Goal: Task Accomplishment & Management: Manage account settings

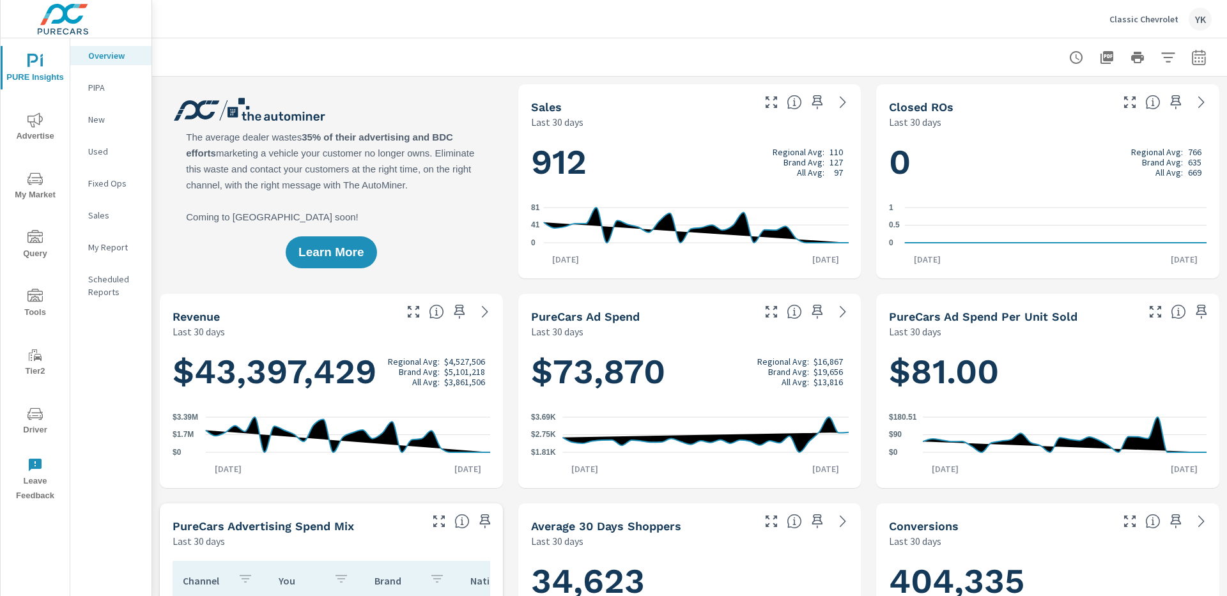
click at [31, 121] on icon "nav menu" at bounding box center [34, 119] width 15 height 15
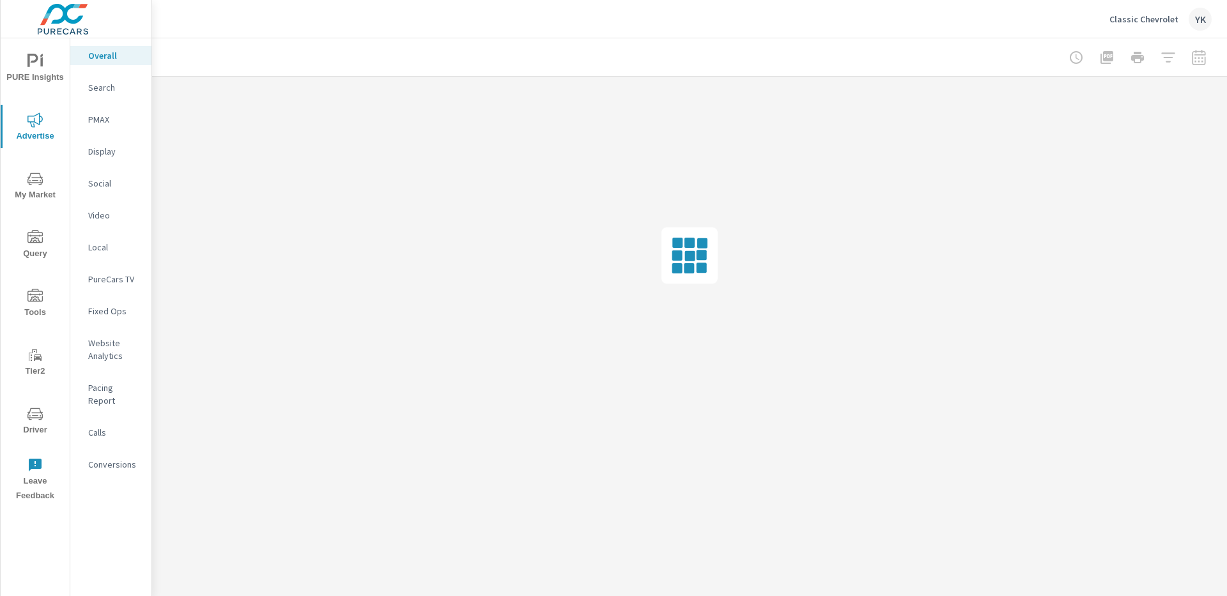
click at [103, 183] on p "Social" at bounding box center [114, 183] width 53 height 13
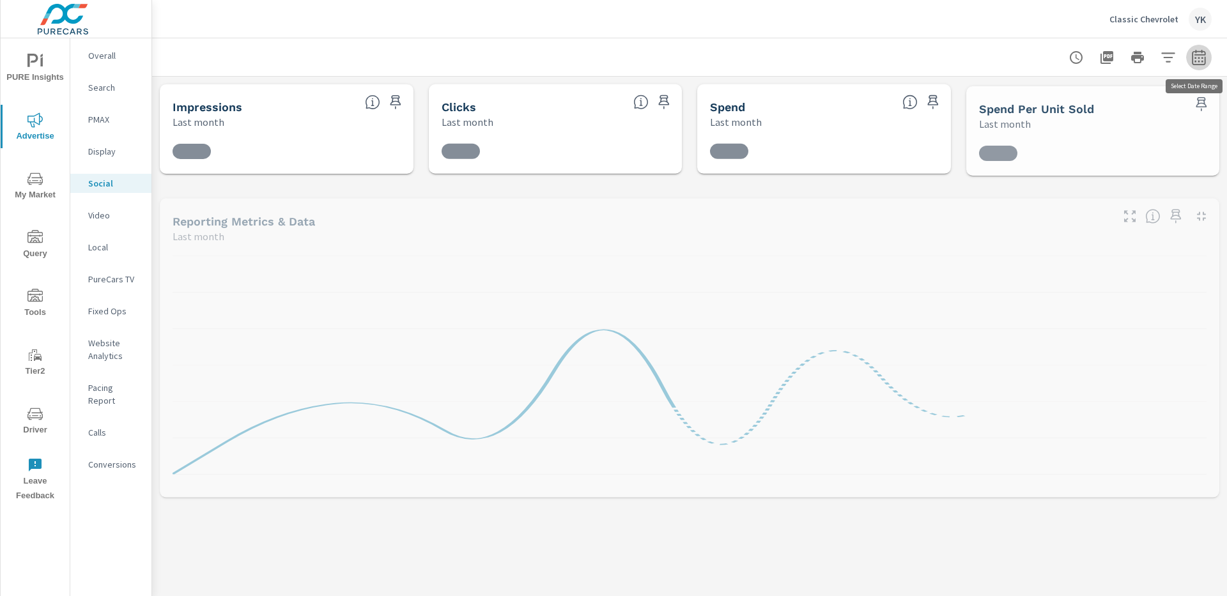
click at [1207, 63] on button "button" at bounding box center [1199, 58] width 26 height 26
select select "Last month"
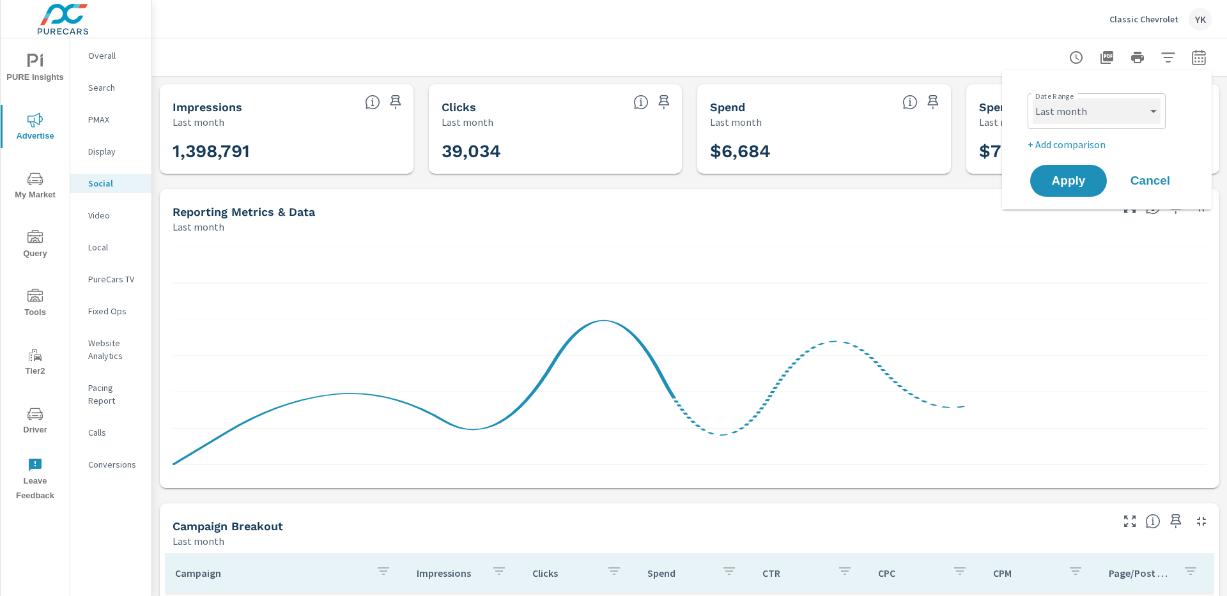
click at [1133, 109] on select "Custom Yesterday Last week Last 7 days Last 14 days Last 30 days Last 45 days L…" at bounding box center [1097, 111] width 128 height 26
click at [1091, 180] on span "Apply" at bounding box center [1068, 181] width 52 height 12
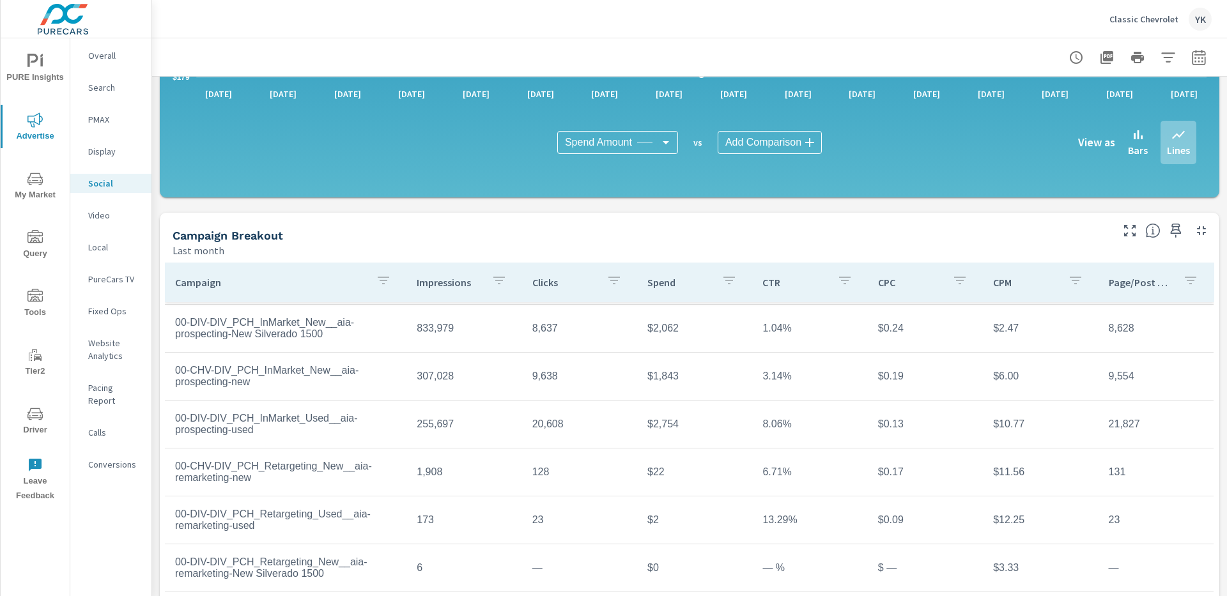
scroll to position [319, 0]
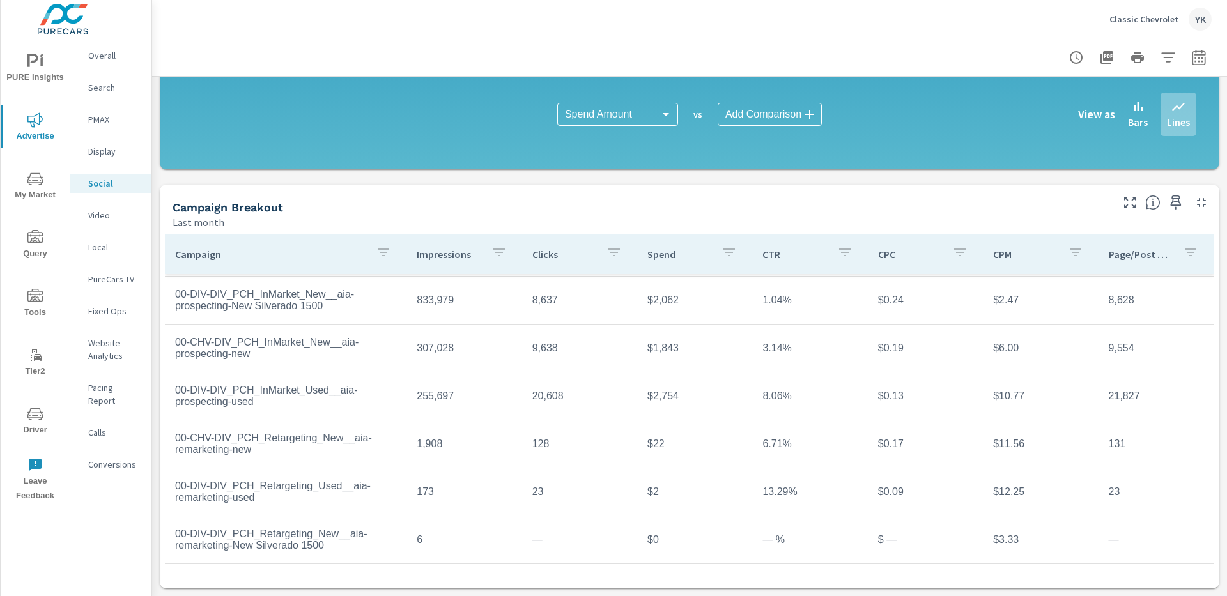
click at [378, 259] on icon "button" at bounding box center [383, 252] width 15 height 15
click at [337, 351] on input "Search" at bounding box center [386, 341] width 146 height 26
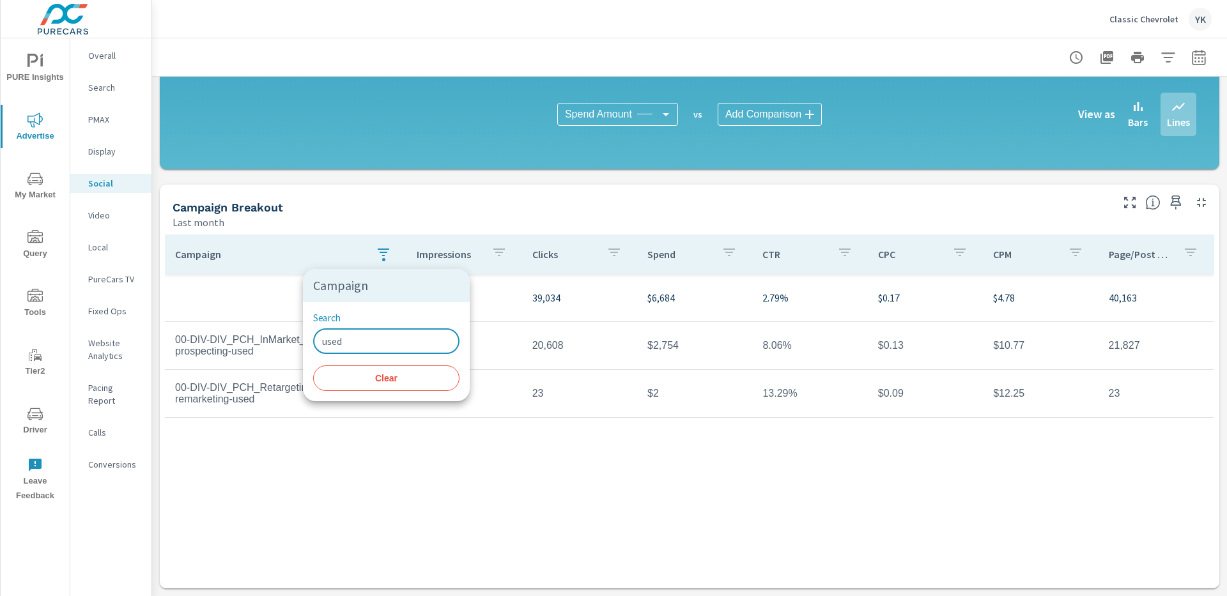
type input "used"
click at [298, 473] on div at bounding box center [613, 298] width 1227 height 596
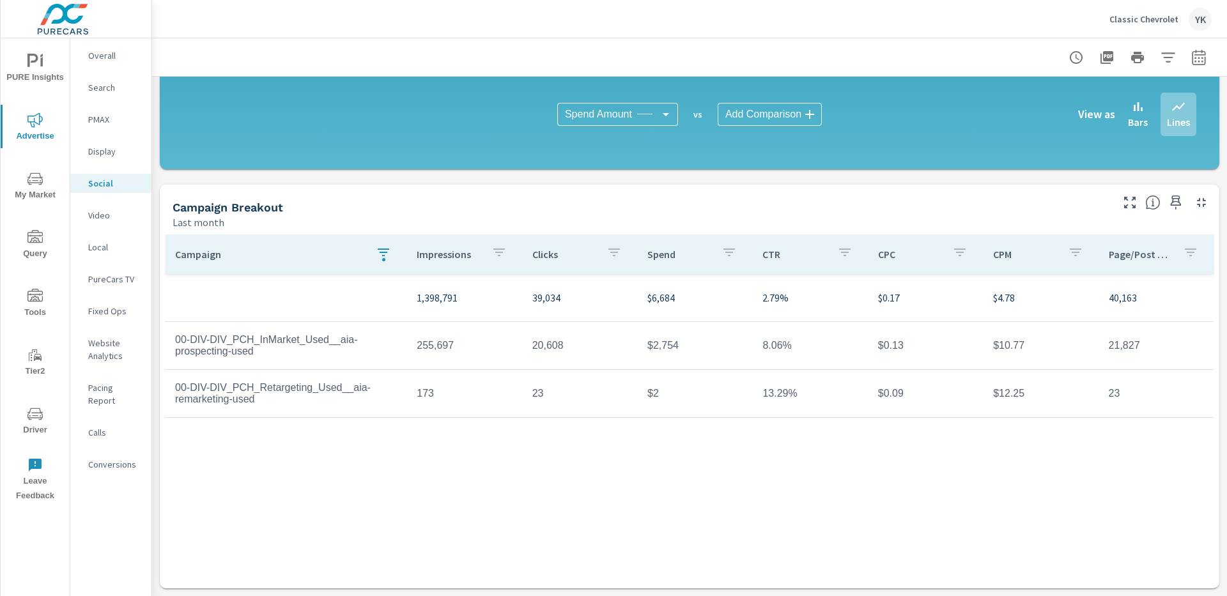
click at [1133, 16] on p "Classic Chevrolet" at bounding box center [1143, 19] width 69 height 12
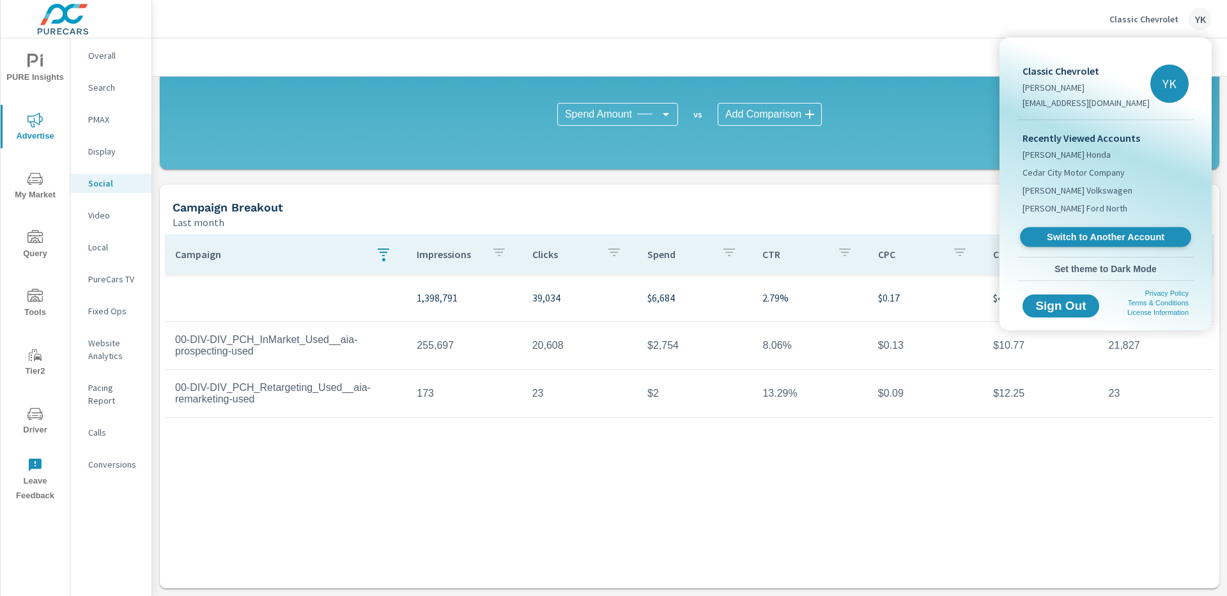
click at [1069, 235] on span "Switch to Another Account" at bounding box center [1105, 237] width 157 height 12
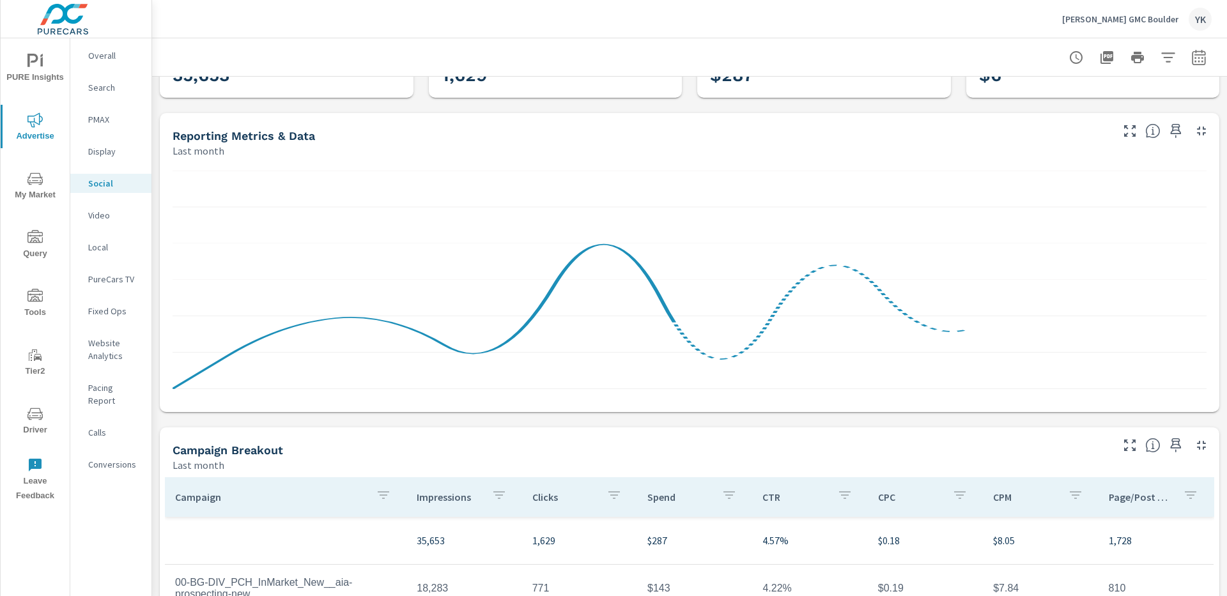
scroll to position [273, 0]
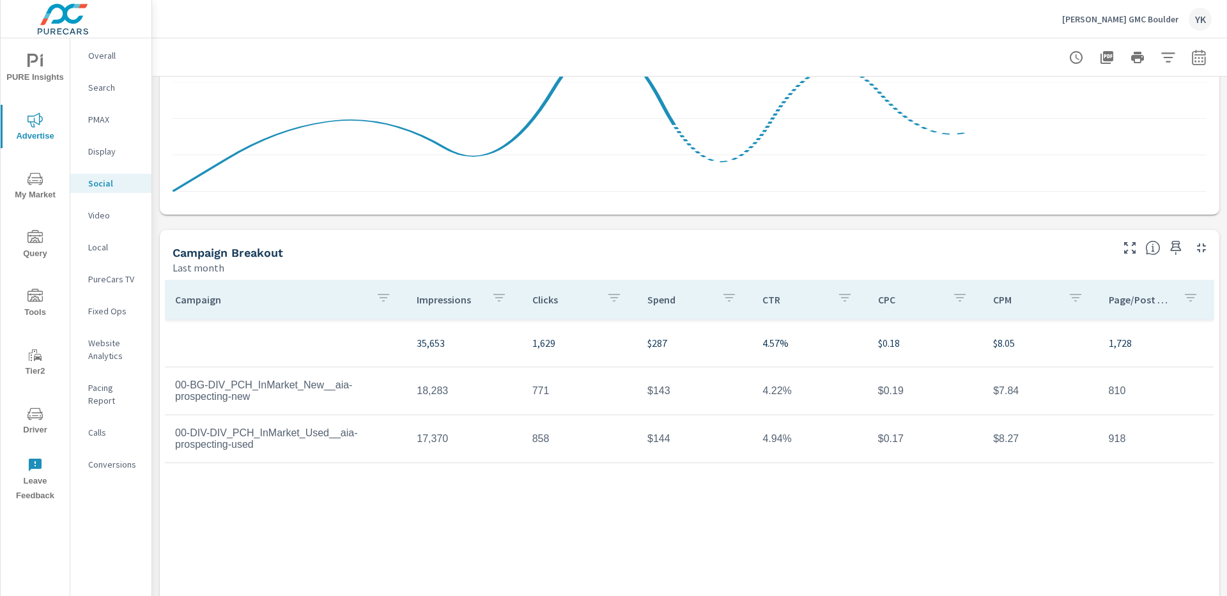
click at [391, 289] on button "button" at bounding box center [384, 299] width 26 height 29
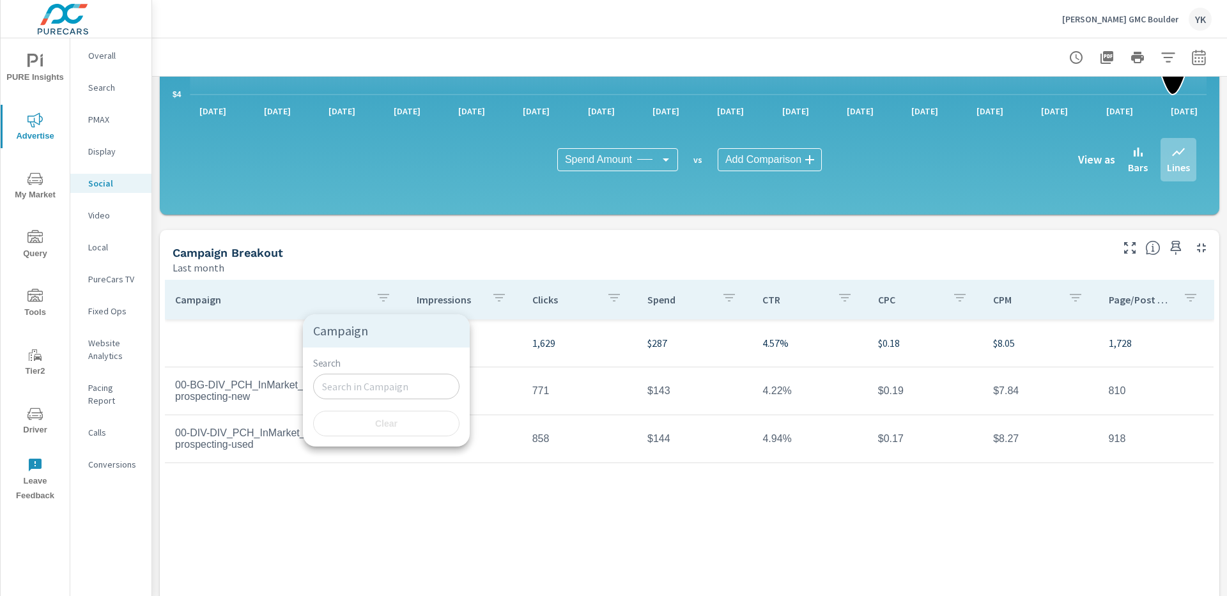
click at [365, 272] on div at bounding box center [613, 298] width 1227 height 596
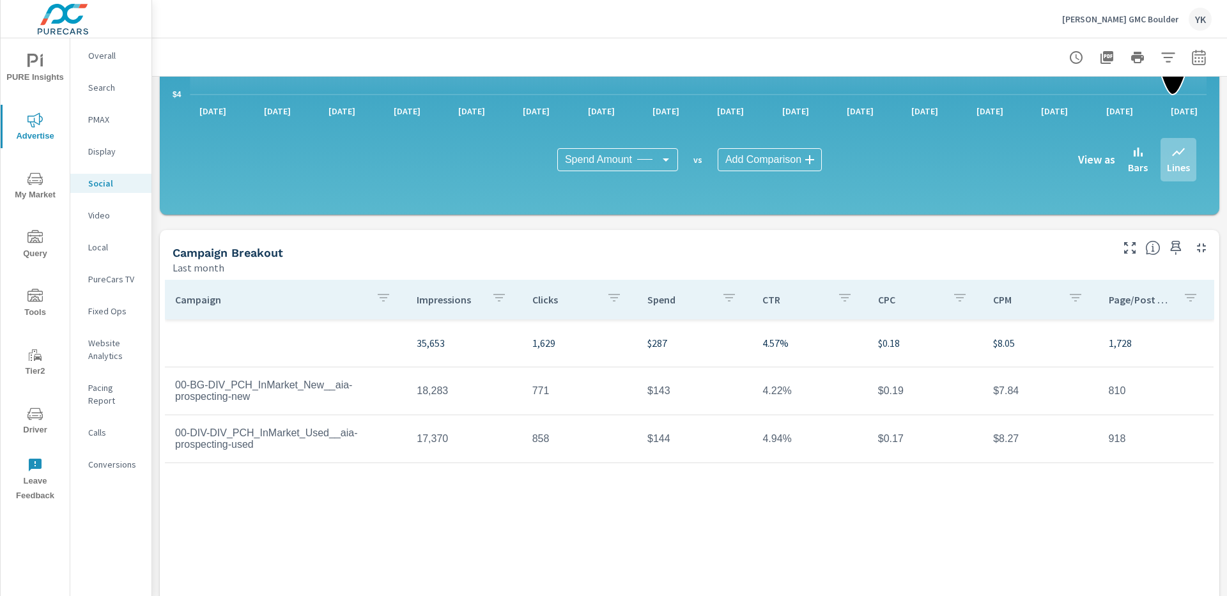
click at [1076, 25] on div "Mike Maroone GMC Boulder YK" at bounding box center [1137, 19] width 150 height 23
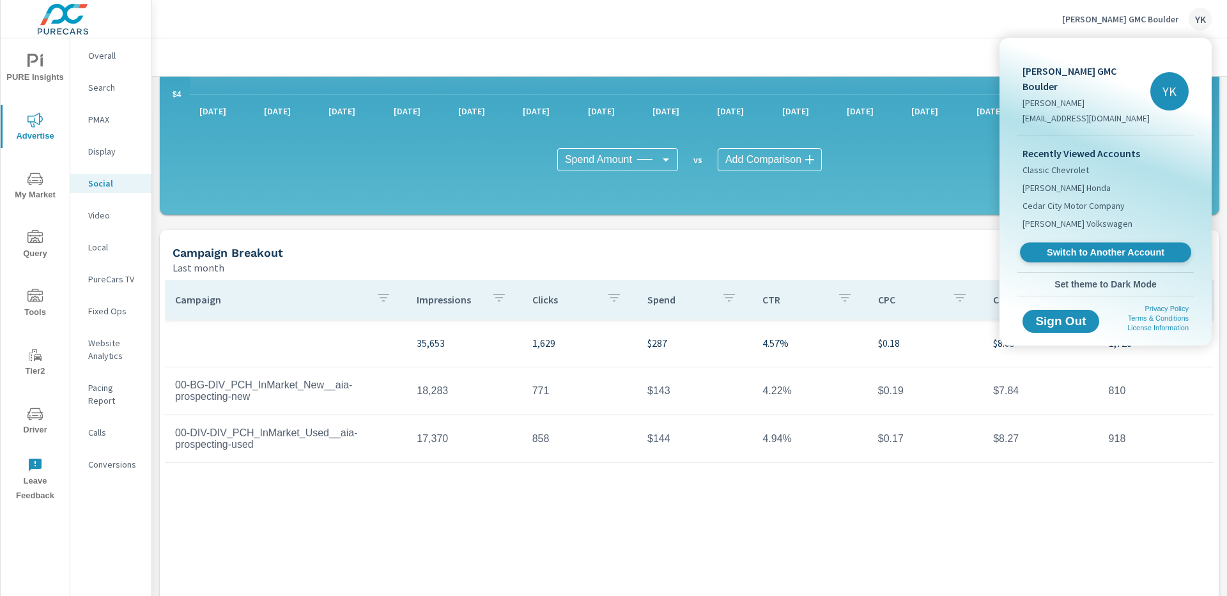
click at [1054, 243] on link "Switch to Another Account" at bounding box center [1105, 253] width 171 height 20
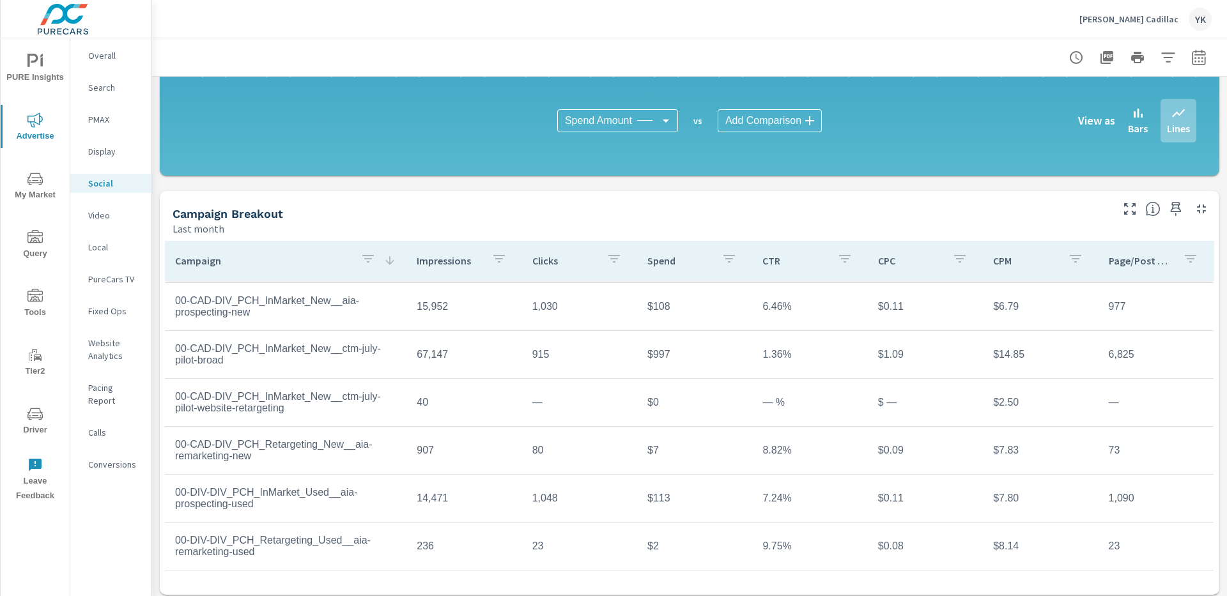
scroll to position [319, 0]
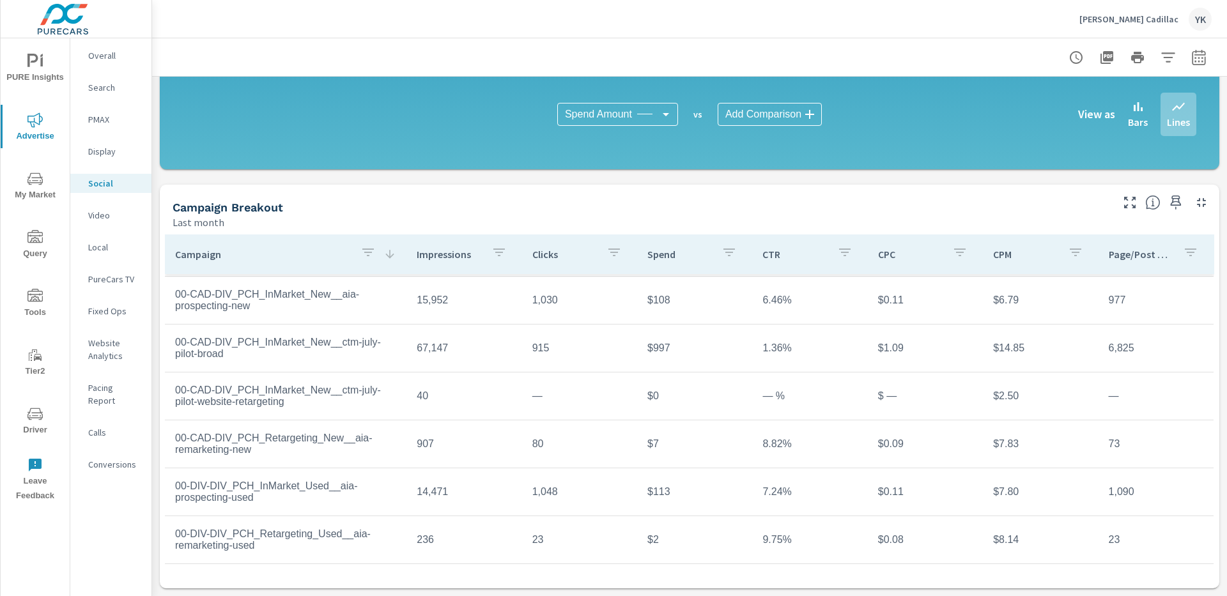
click at [242, 487] on td "00-DIV-DIV_PCH_InMarket_Used__aia-prospecting-used" at bounding box center [286, 491] width 242 height 43
click at [366, 252] on icon "button" at bounding box center [367, 252] width 15 height 15
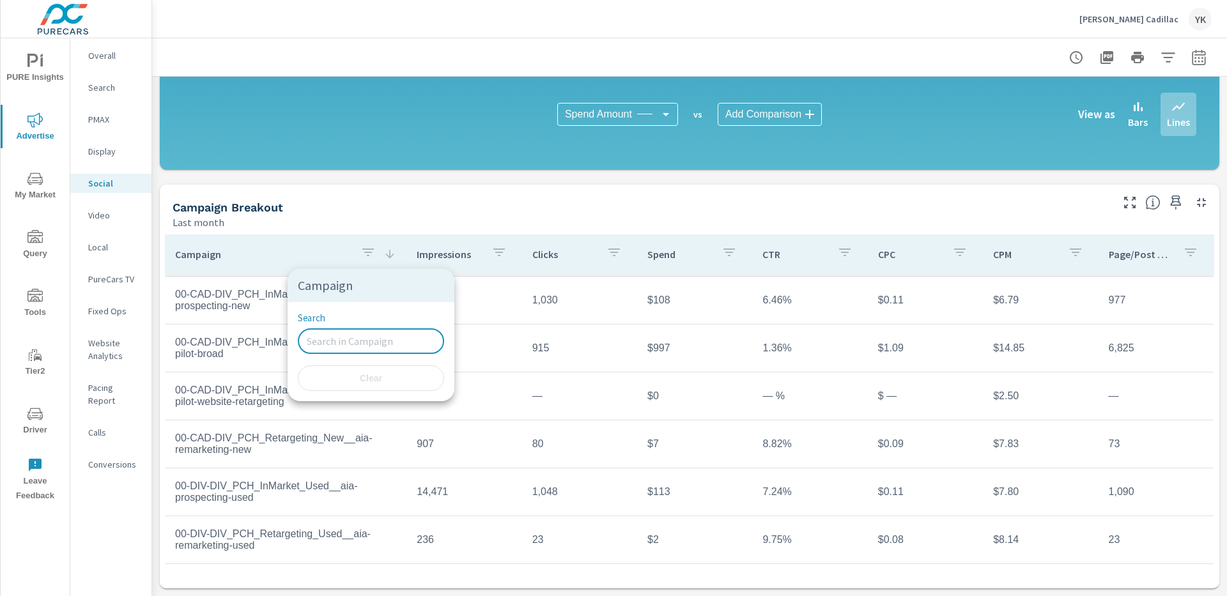
click at [330, 338] on input "Search" at bounding box center [371, 341] width 146 height 26
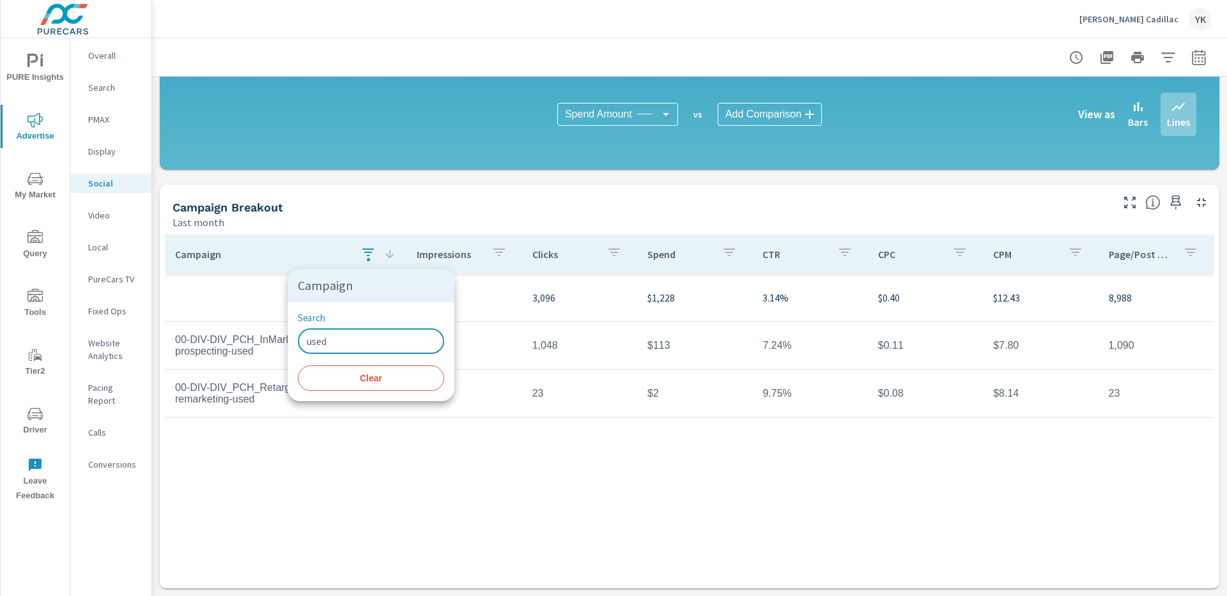
type input "used"
click at [289, 227] on div at bounding box center [613, 298] width 1227 height 596
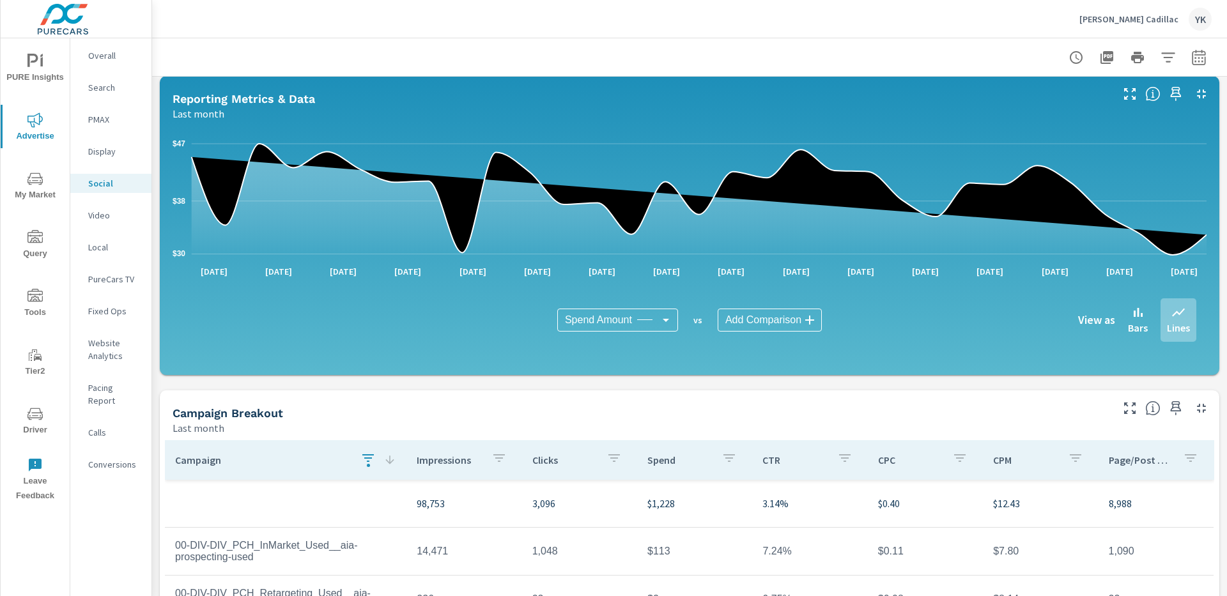
scroll to position [194, 0]
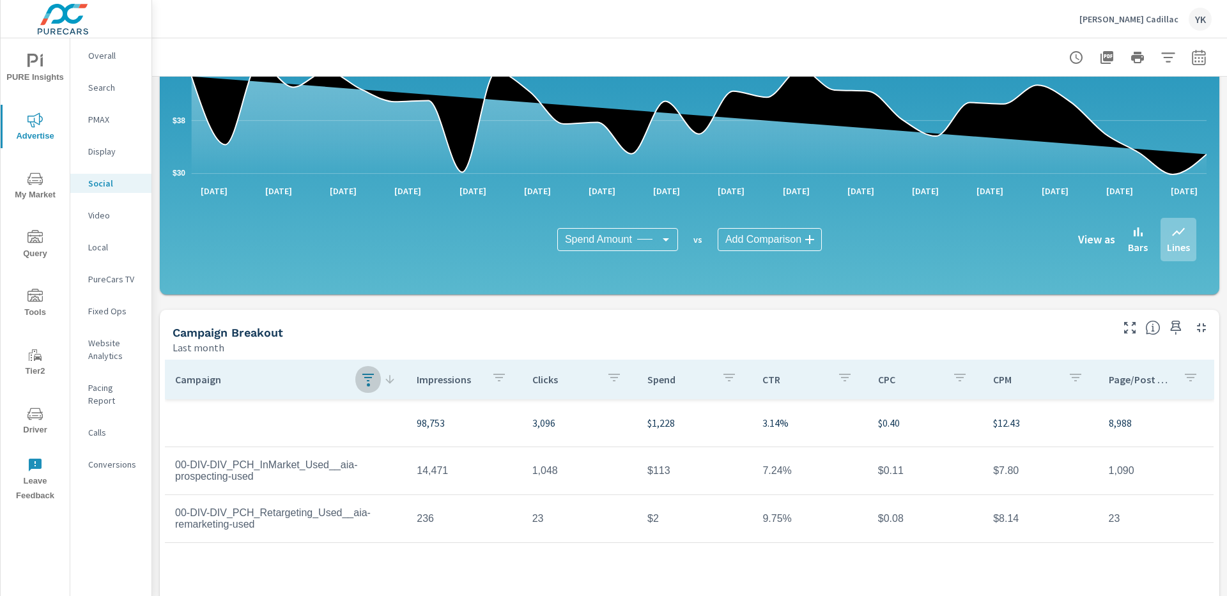
click at [371, 389] on button "button" at bounding box center [368, 379] width 26 height 29
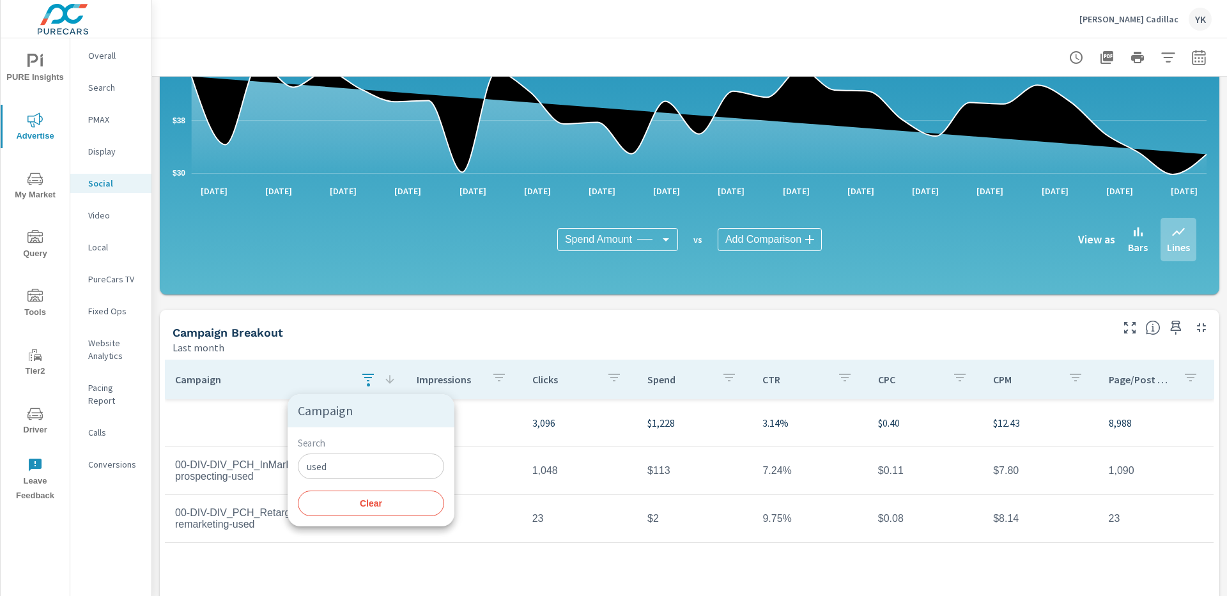
click at [366, 503] on span "Clear" at bounding box center [370, 504] width 131 height 12
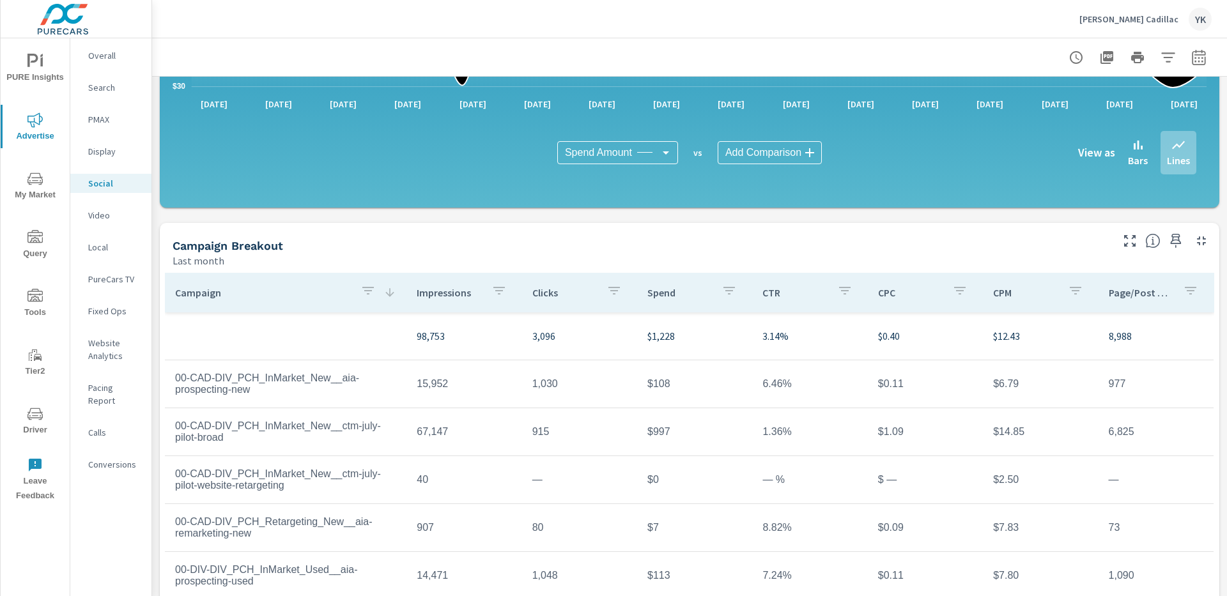
click at [1110, 20] on p "Mike Maroone Cadillac" at bounding box center [1128, 19] width 99 height 12
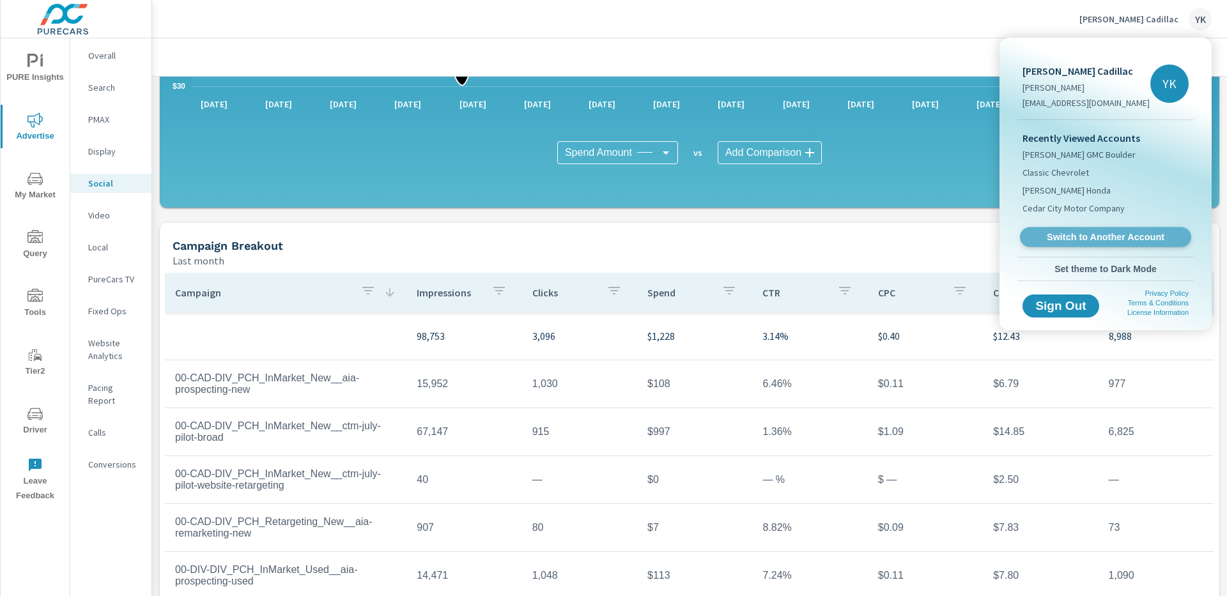
click at [1063, 233] on span "Switch to Another Account" at bounding box center [1105, 237] width 157 height 12
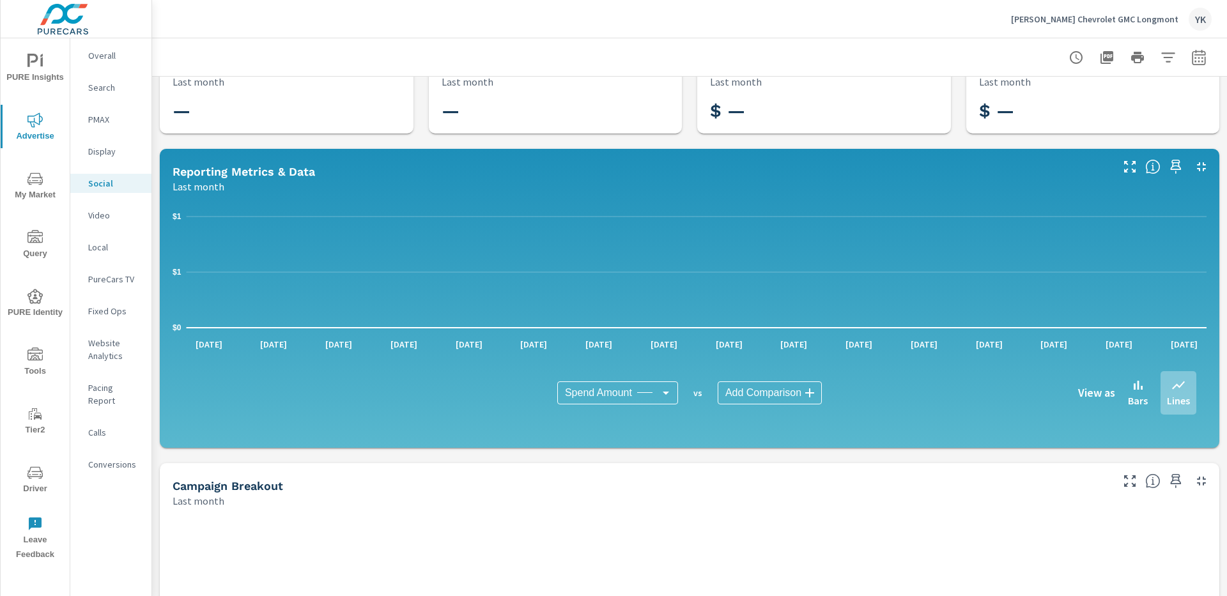
scroll to position [22, 0]
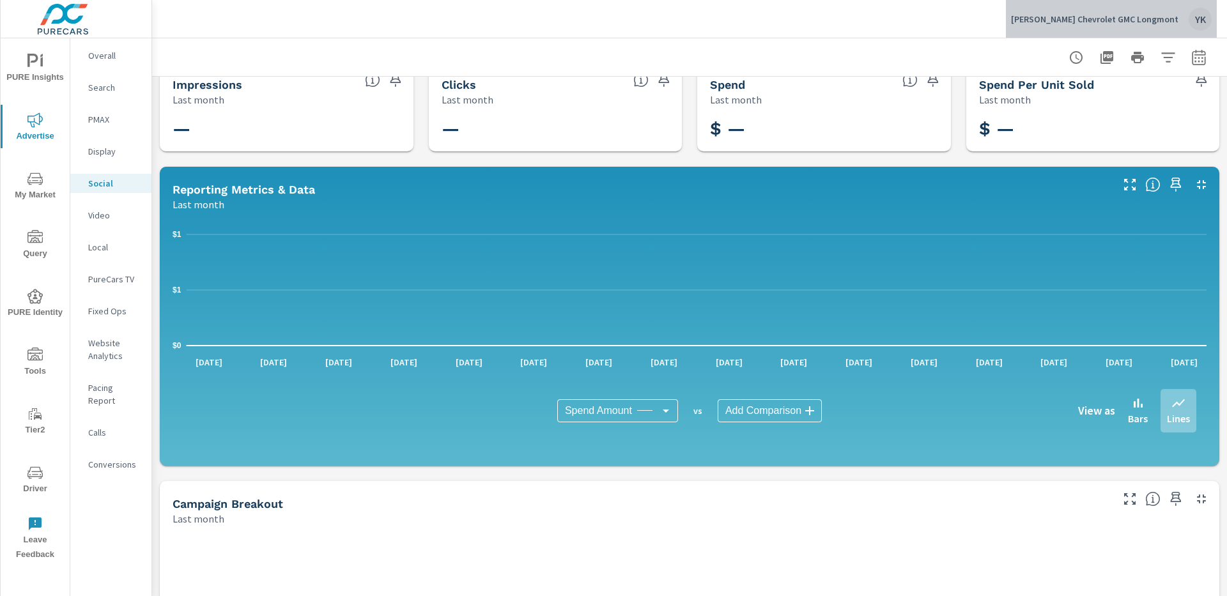
click at [1145, 22] on p "Mike Maroone Chevrolet GMC Longmont" at bounding box center [1094, 19] width 167 height 12
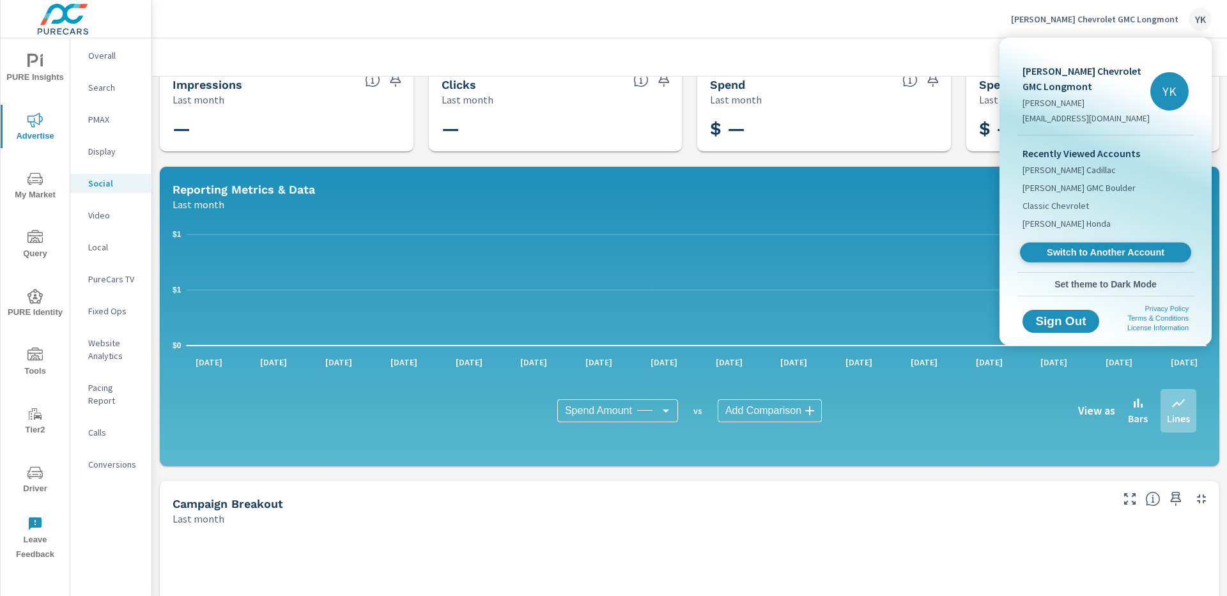
click at [1036, 249] on span "Switch to Another Account" at bounding box center [1105, 253] width 157 height 12
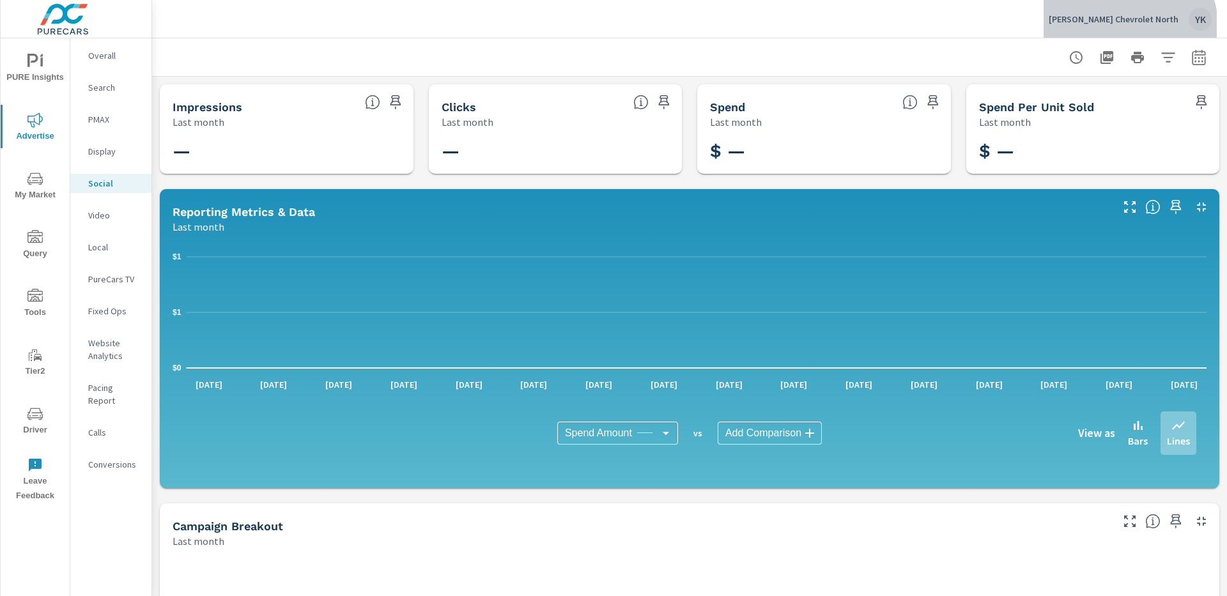
click at [1140, 26] on div "Mike Maroone Chevrolet North YK" at bounding box center [1129, 19] width 163 height 23
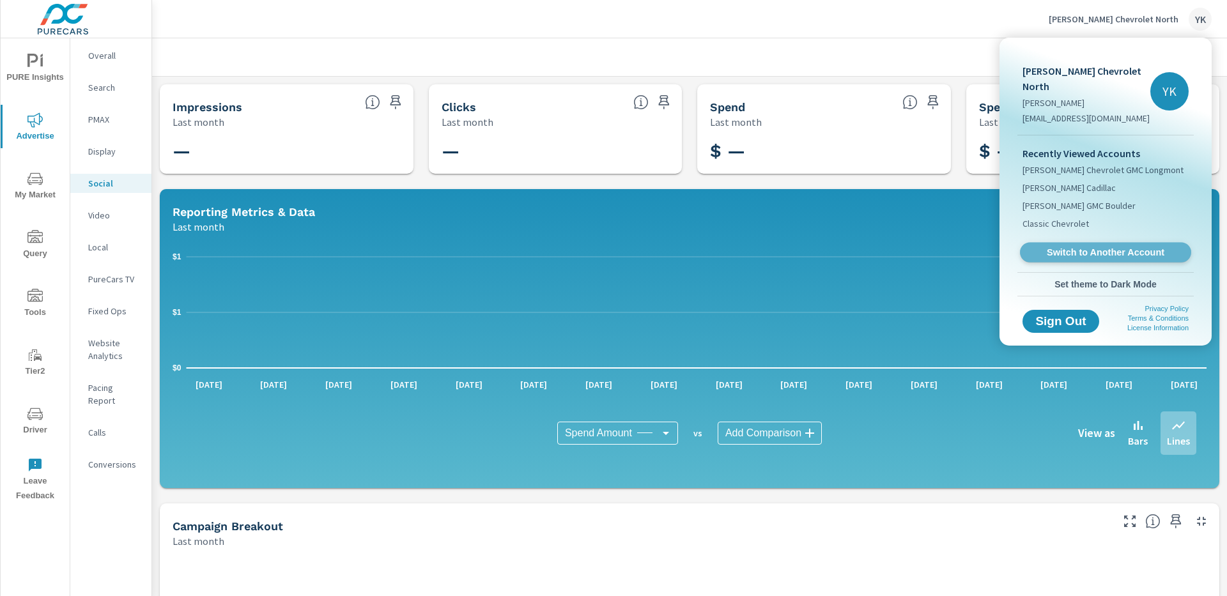
click at [1052, 252] on span "Switch to Another Account" at bounding box center [1105, 253] width 157 height 12
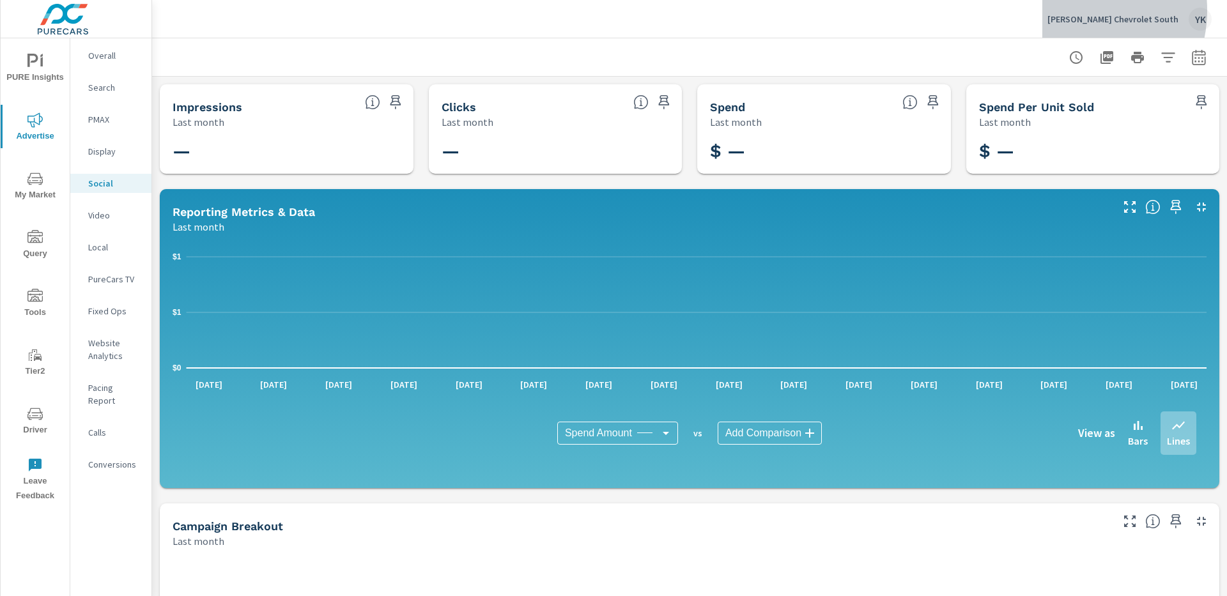
click at [1084, 10] on div "[PERSON_NAME] Chevrolet South YK" at bounding box center [1129, 19] width 164 height 23
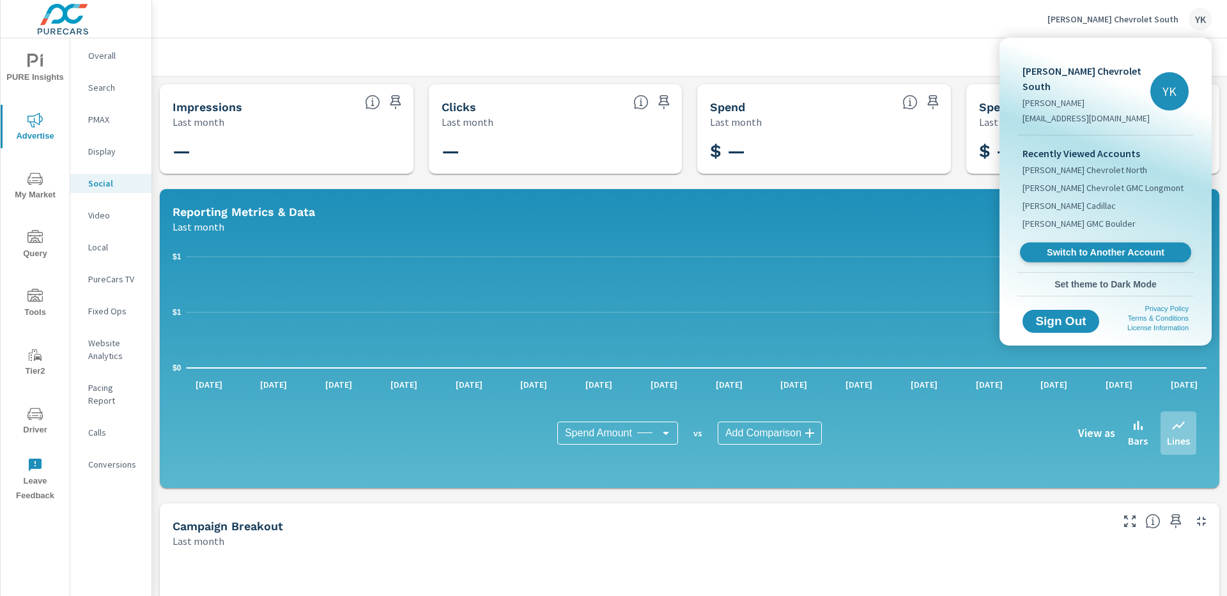
click at [1066, 255] on span "Switch to Another Account" at bounding box center [1105, 253] width 157 height 12
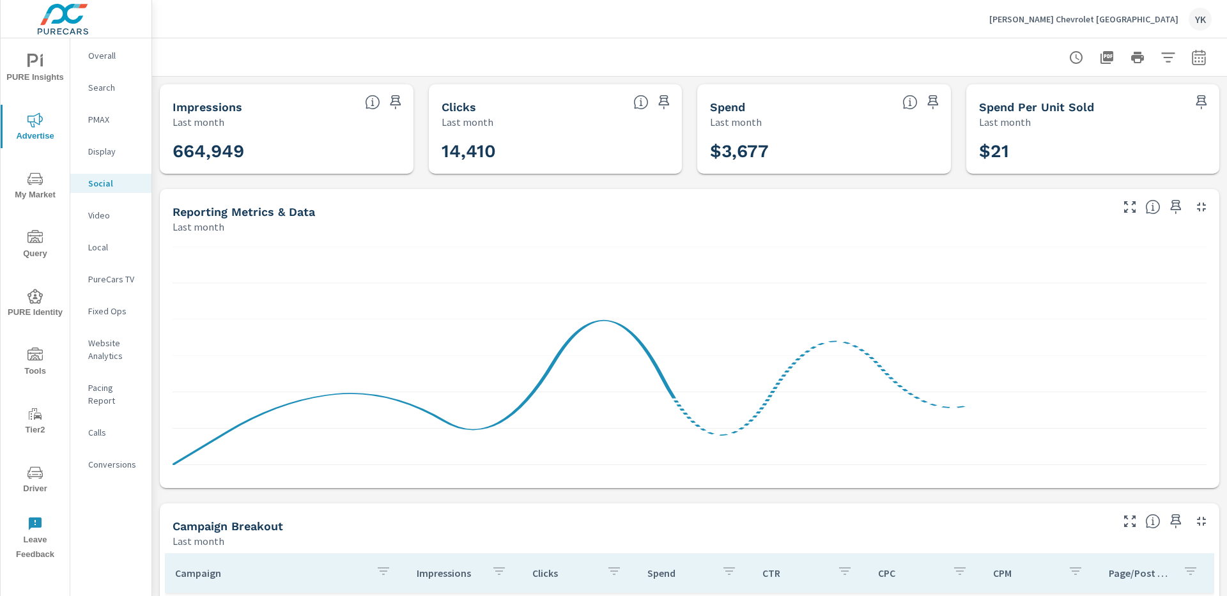
scroll to position [319, 0]
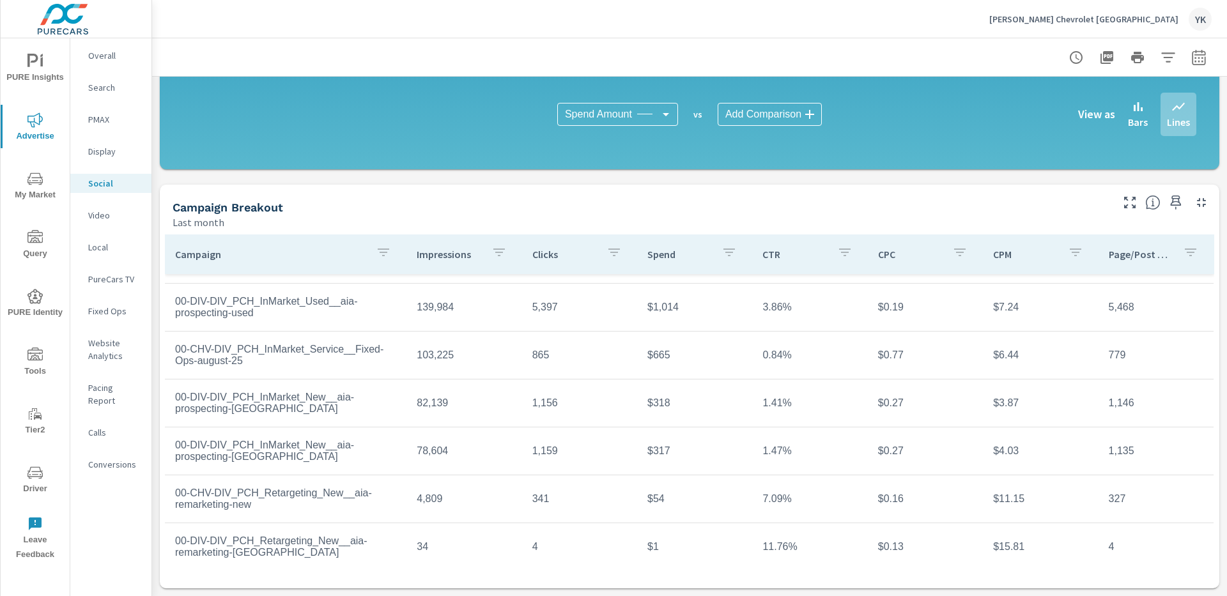
scroll to position [42, 0]
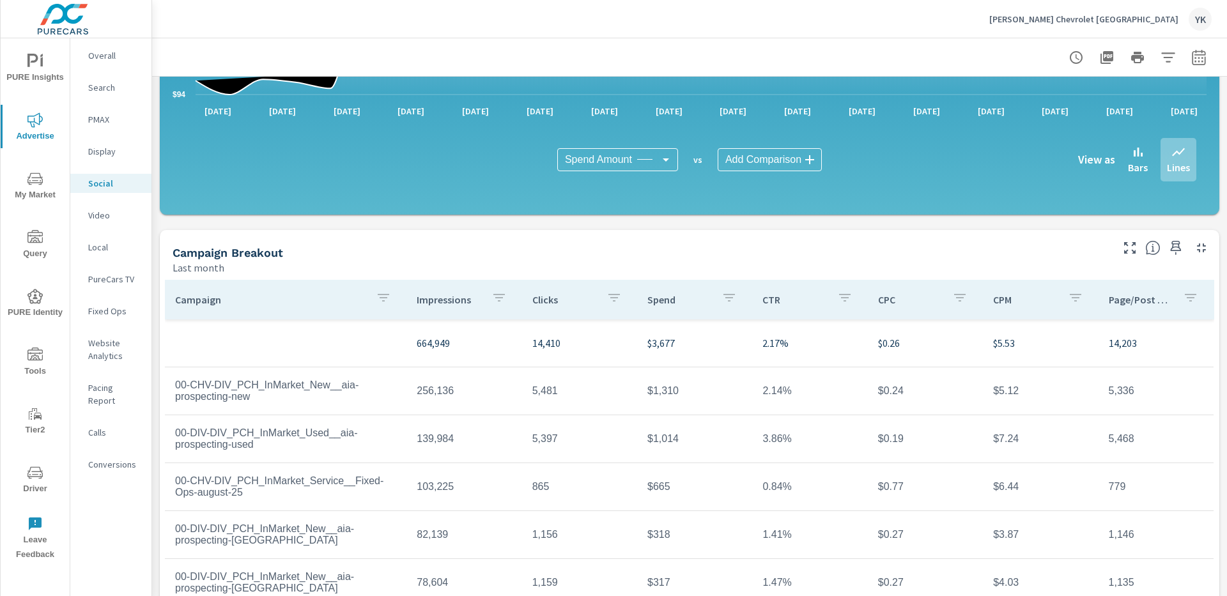
scroll to position [272, 0]
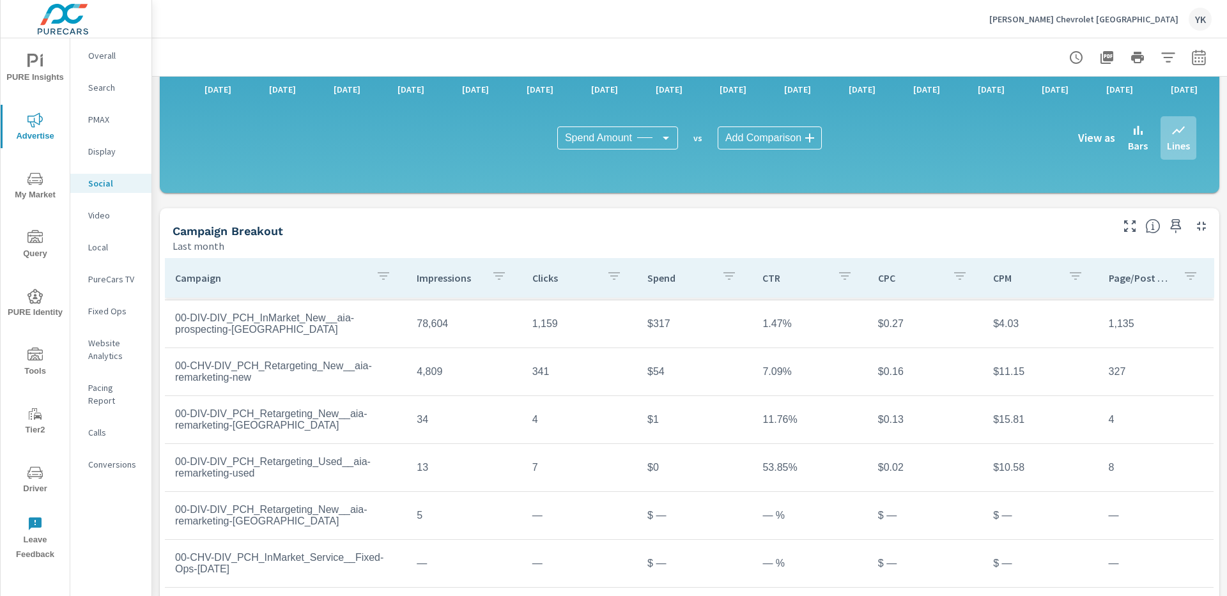
scroll to position [319, 0]
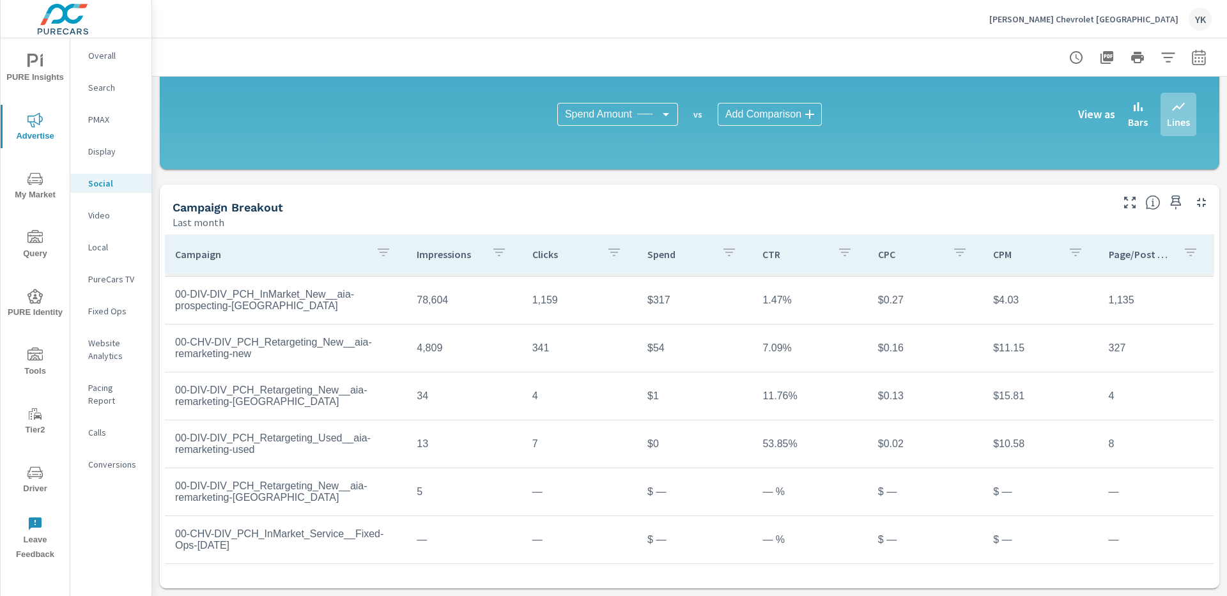
click at [378, 257] on icon "button" at bounding box center [383, 252] width 15 height 15
click at [367, 334] on input "Search" at bounding box center [386, 341] width 146 height 26
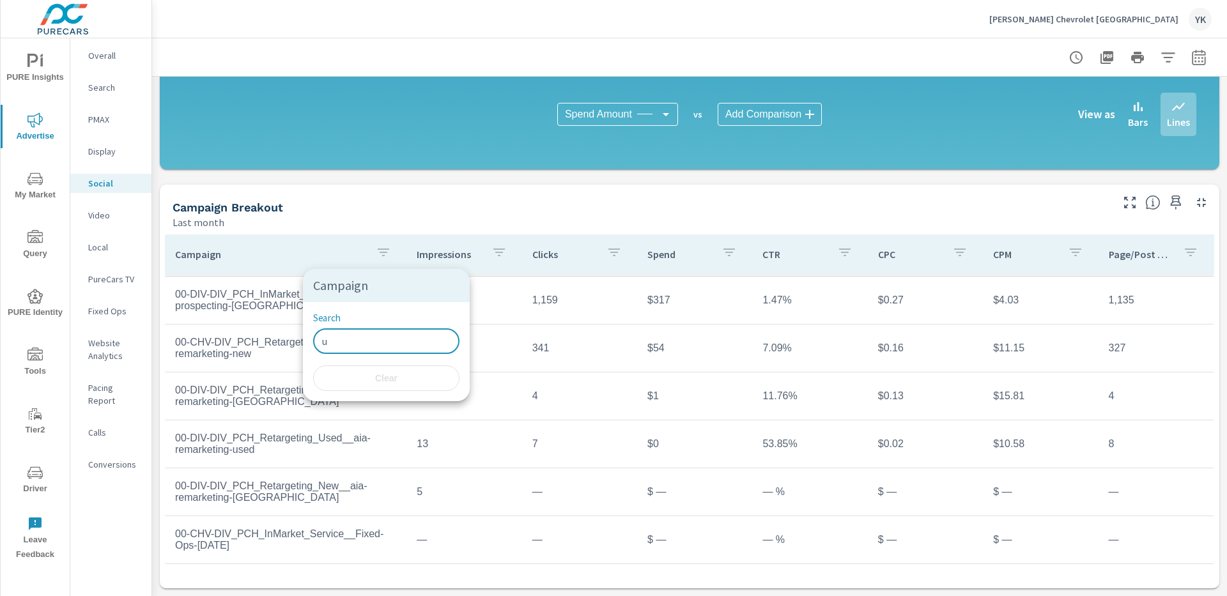
scroll to position [45, 0]
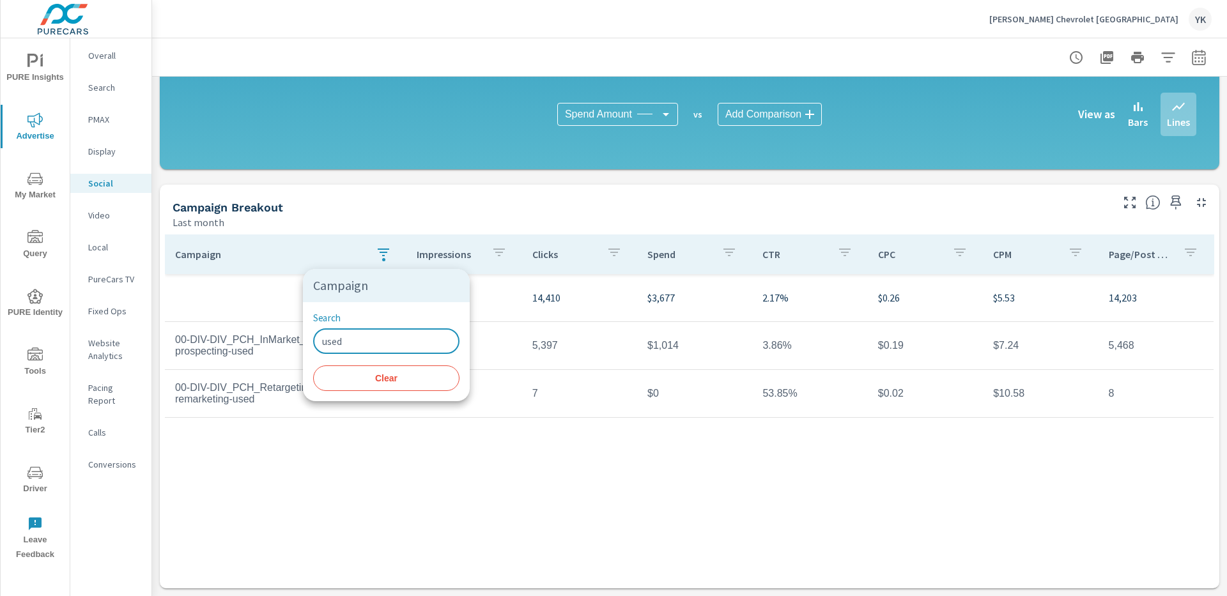
type input "used"
click at [295, 524] on div at bounding box center [613, 298] width 1227 height 596
